Goal: Task Accomplishment & Management: Manage account settings

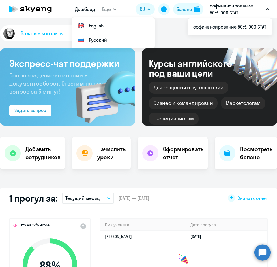
select select "30"
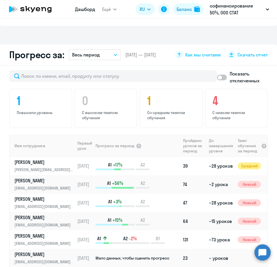
scroll to position [317, 0]
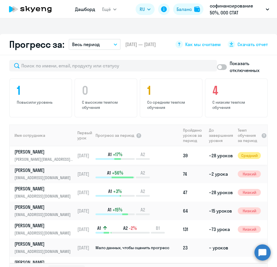
click at [67, 155] on p "[PERSON_NAME]" at bounding box center [43, 152] width 59 height 6
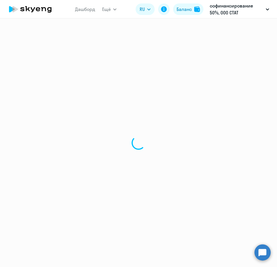
select select "english"
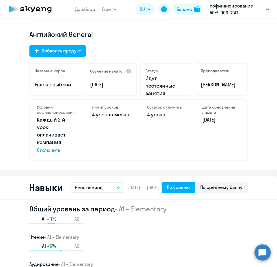
scroll to position [86, 0]
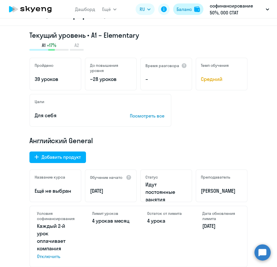
click at [185, 12] on div "Баланс" at bounding box center [183, 9] width 15 height 7
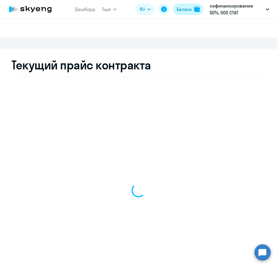
select select "english_adult_not_native_speaker"
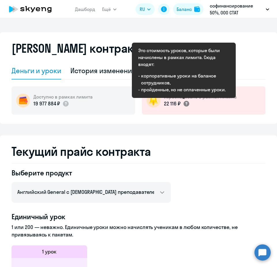
click at [185, 106] on circle at bounding box center [186, 104] width 6 height 6
click at [184, 102] on circle at bounding box center [186, 104] width 6 height 6
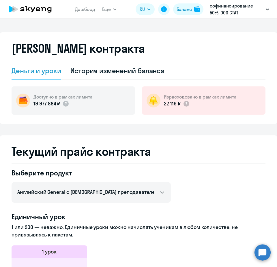
select select "english"
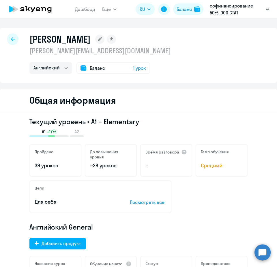
click at [138, 69] on span "1 урок" at bounding box center [139, 68] width 13 height 7
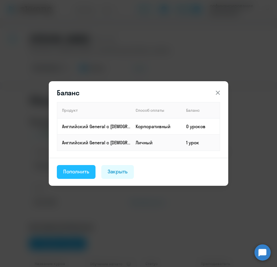
click at [64, 172] on div "Пополнить" at bounding box center [76, 171] width 26 height 7
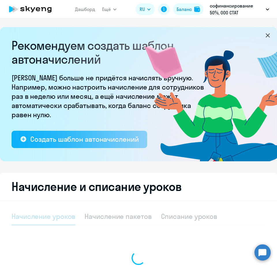
select select "10"
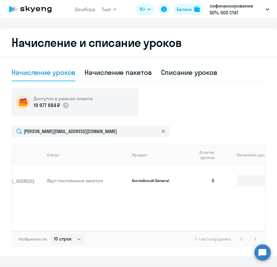
scroll to position [0, 61]
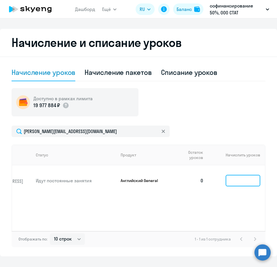
click at [238, 181] on input at bounding box center [242, 181] width 35 height 12
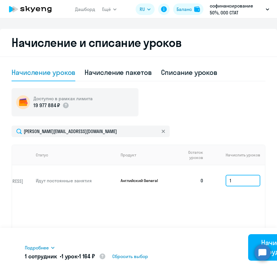
scroll to position [157, 0]
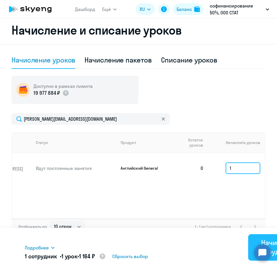
type input "1"
click at [259, 238] on div "Начислить сотрудникам" at bounding box center [278, 247] width 44 height 18
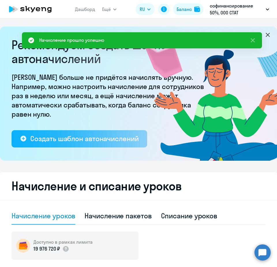
scroll to position [0, 0]
